Goal: Task Accomplishment & Management: Manage account settings

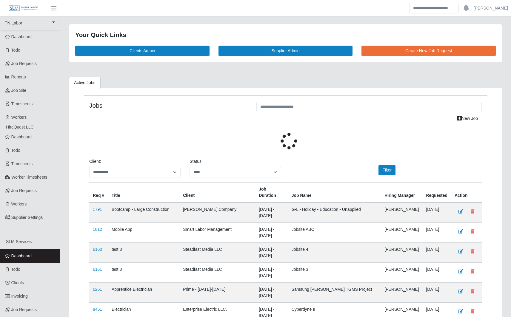
select select "****"
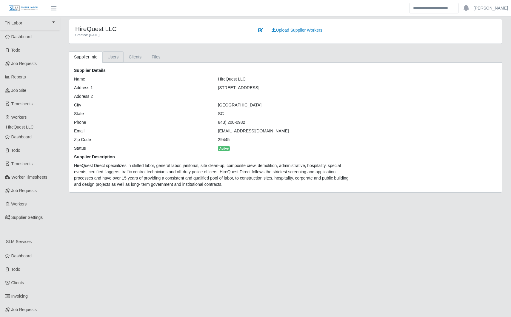
click at [114, 61] on link "Users" at bounding box center [113, 57] width 21 height 12
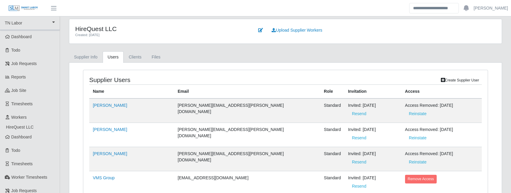
click at [210, 60] on ul "Supplier Info Users Clients Files" at bounding box center [285, 56] width 433 height 11
